Goal: Check status: Check status

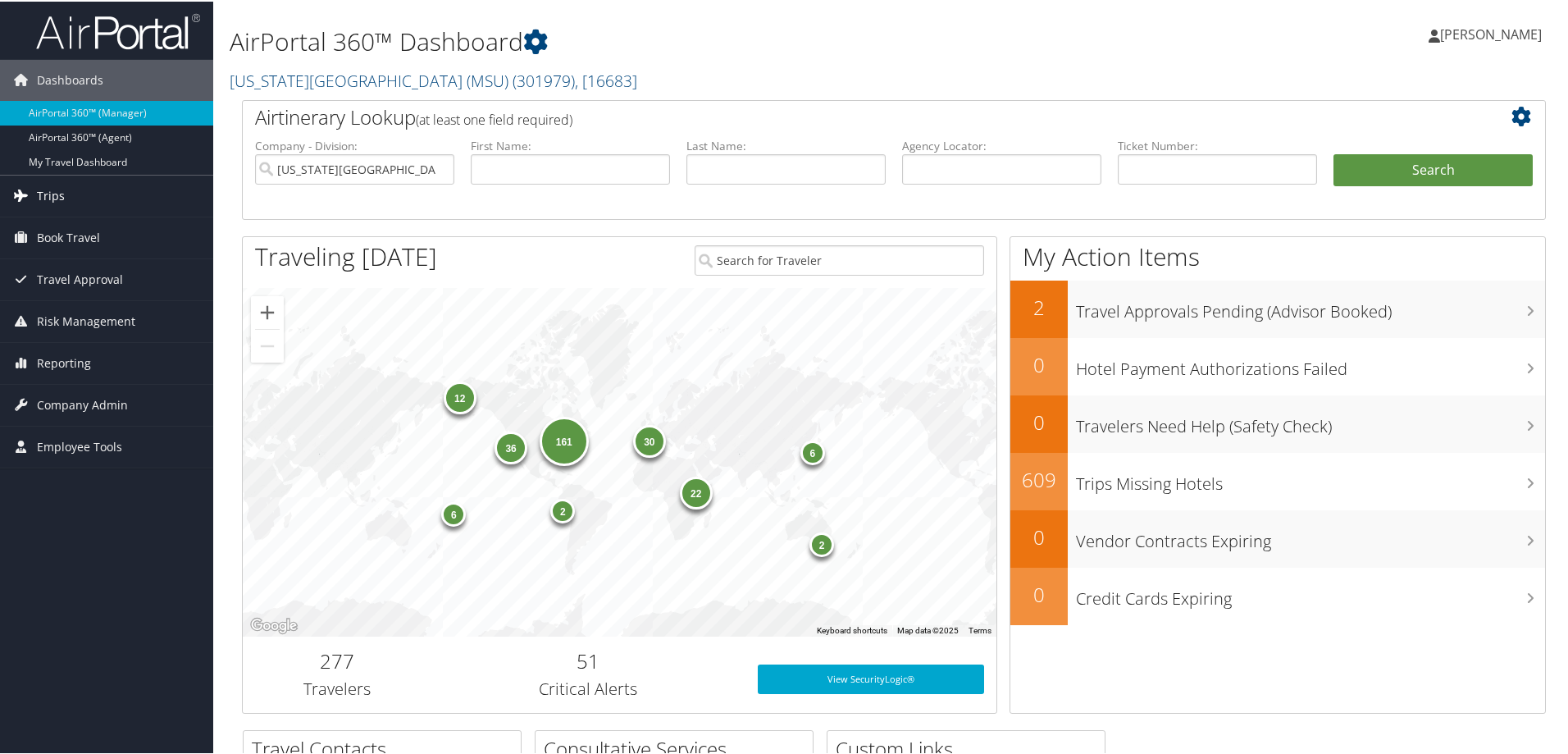
click at [48, 189] on span "Trips" at bounding box center [51, 195] width 28 height 41
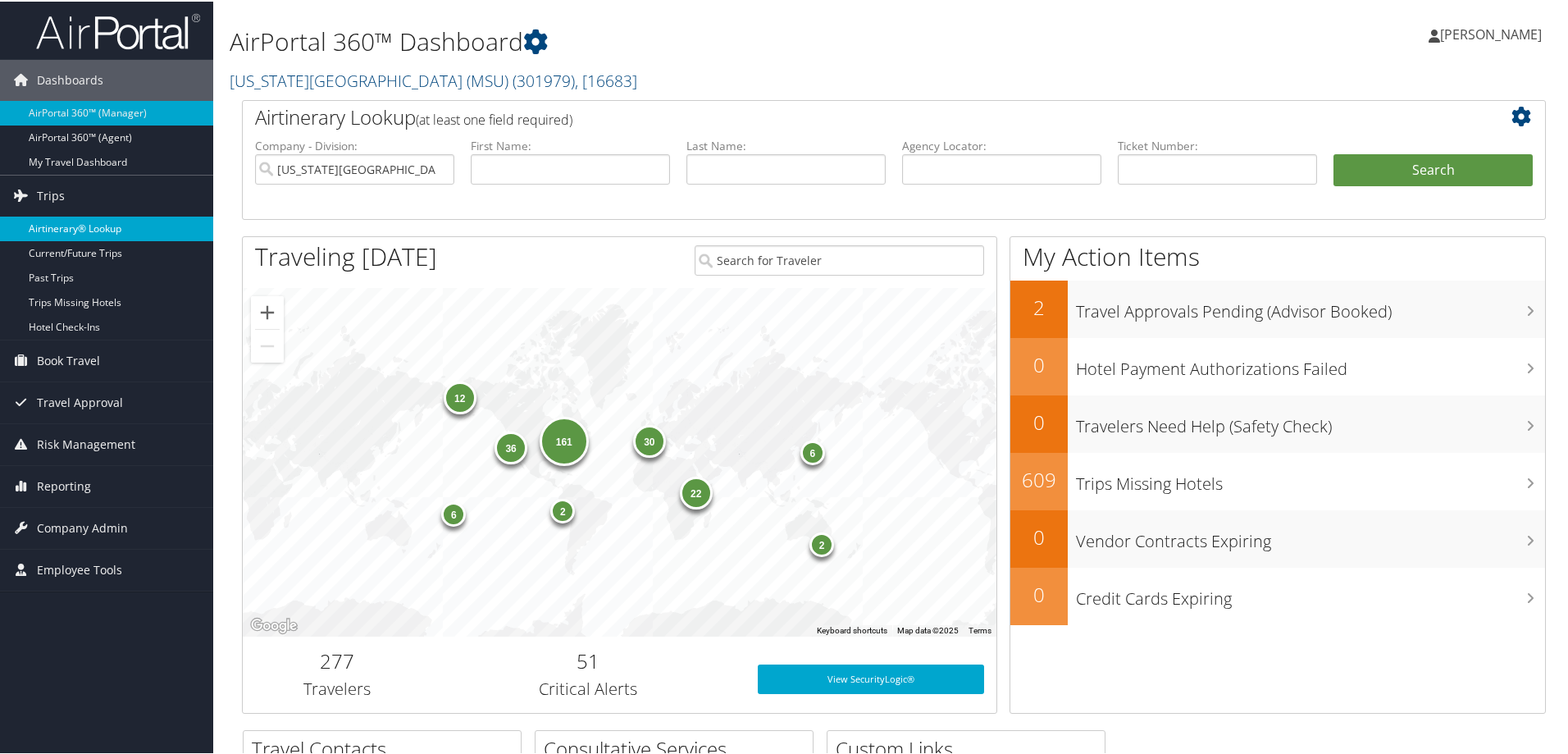
click at [75, 222] on link "Airtinerary® Lookup" at bounding box center [107, 228] width 213 height 25
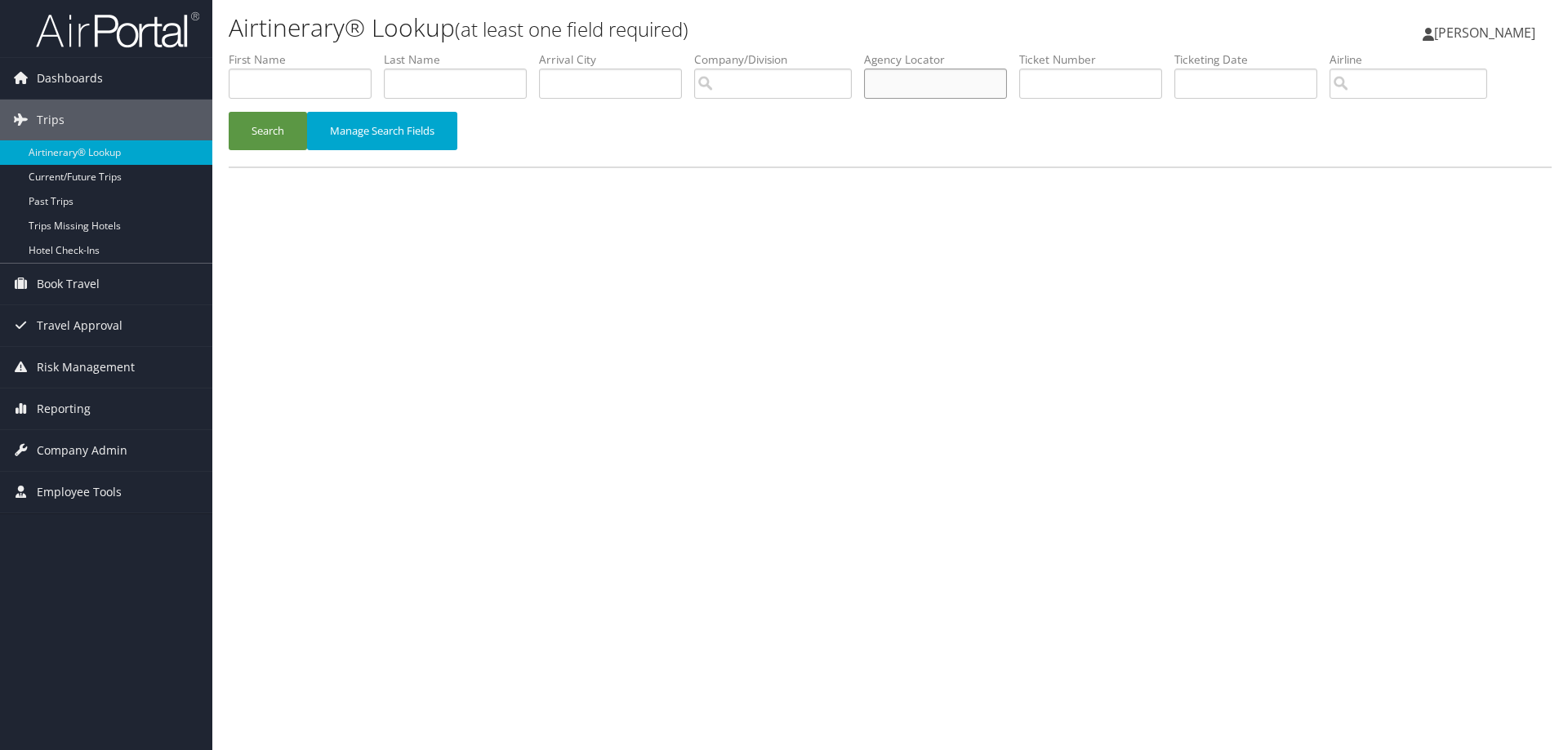
click at [932, 76] on input "text" at bounding box center [935, 83] width 143 height 30
type input "d1xbk4"
click at [229, 112] on button "Search" at bounding box center [268, 131] width 78 height 38
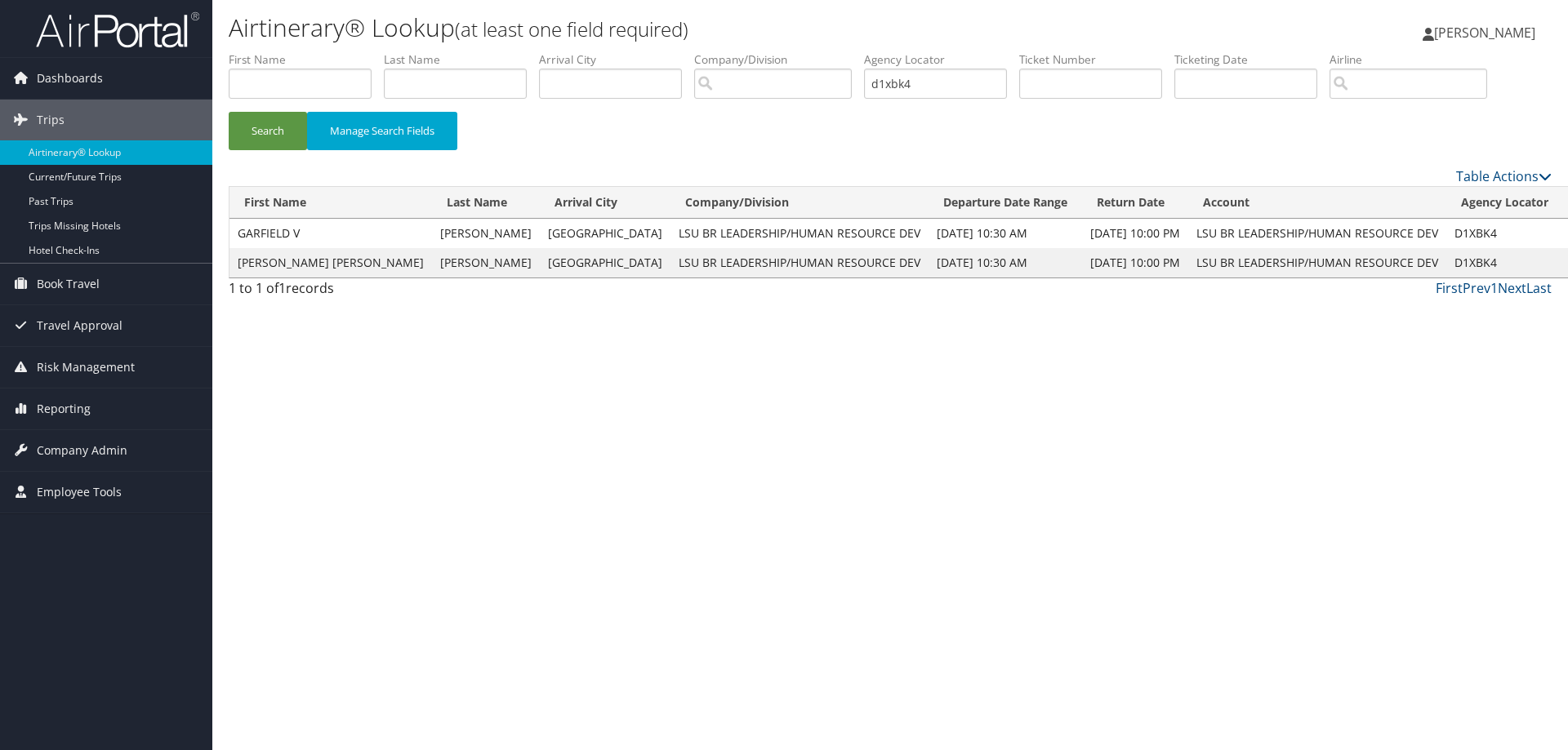
click at [1567, 230] on link "View" at bounding box center [1584, 233] width 25 height 16
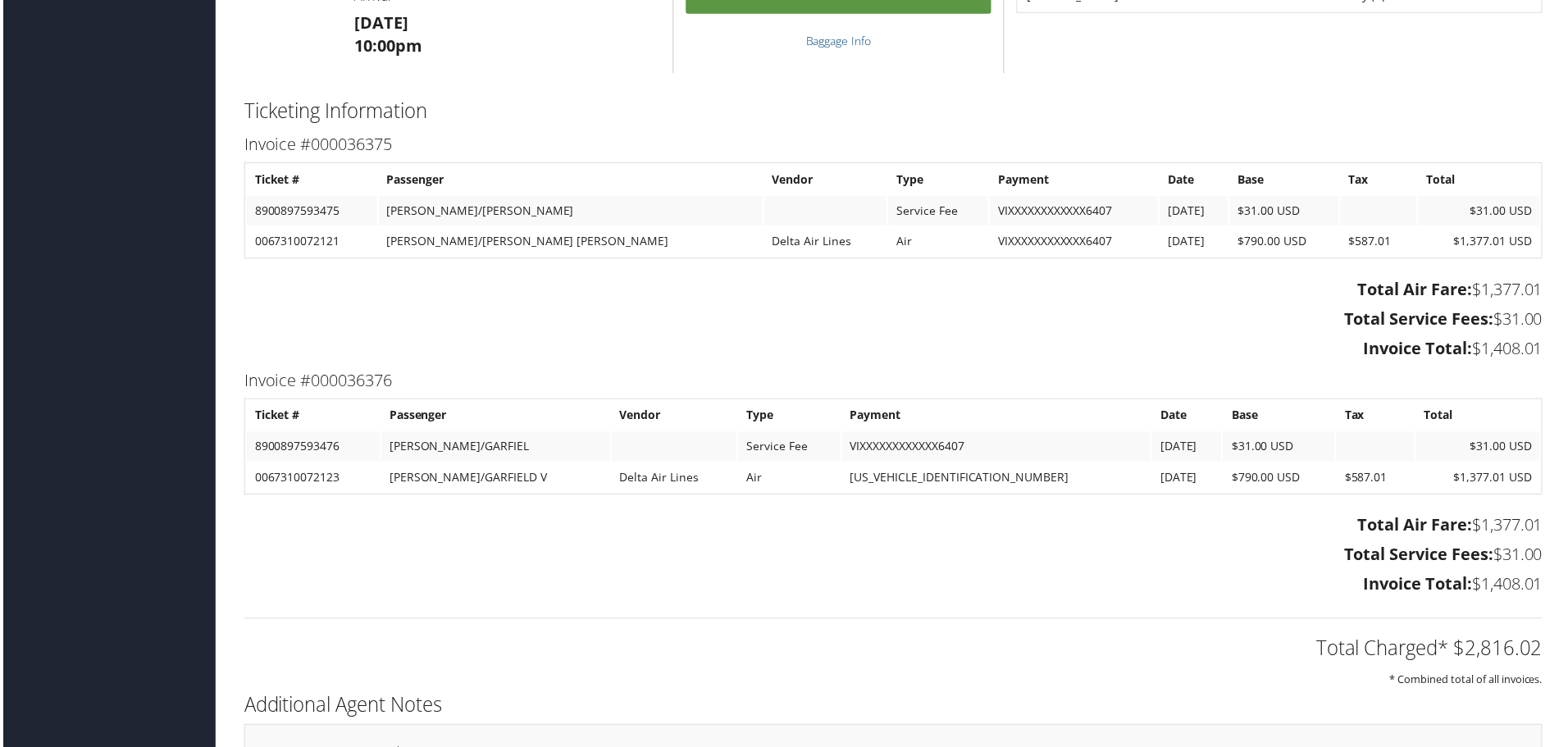
scroll to position [2789, 0]
